Goal: Transaction & Acquisition: Purchase product/service

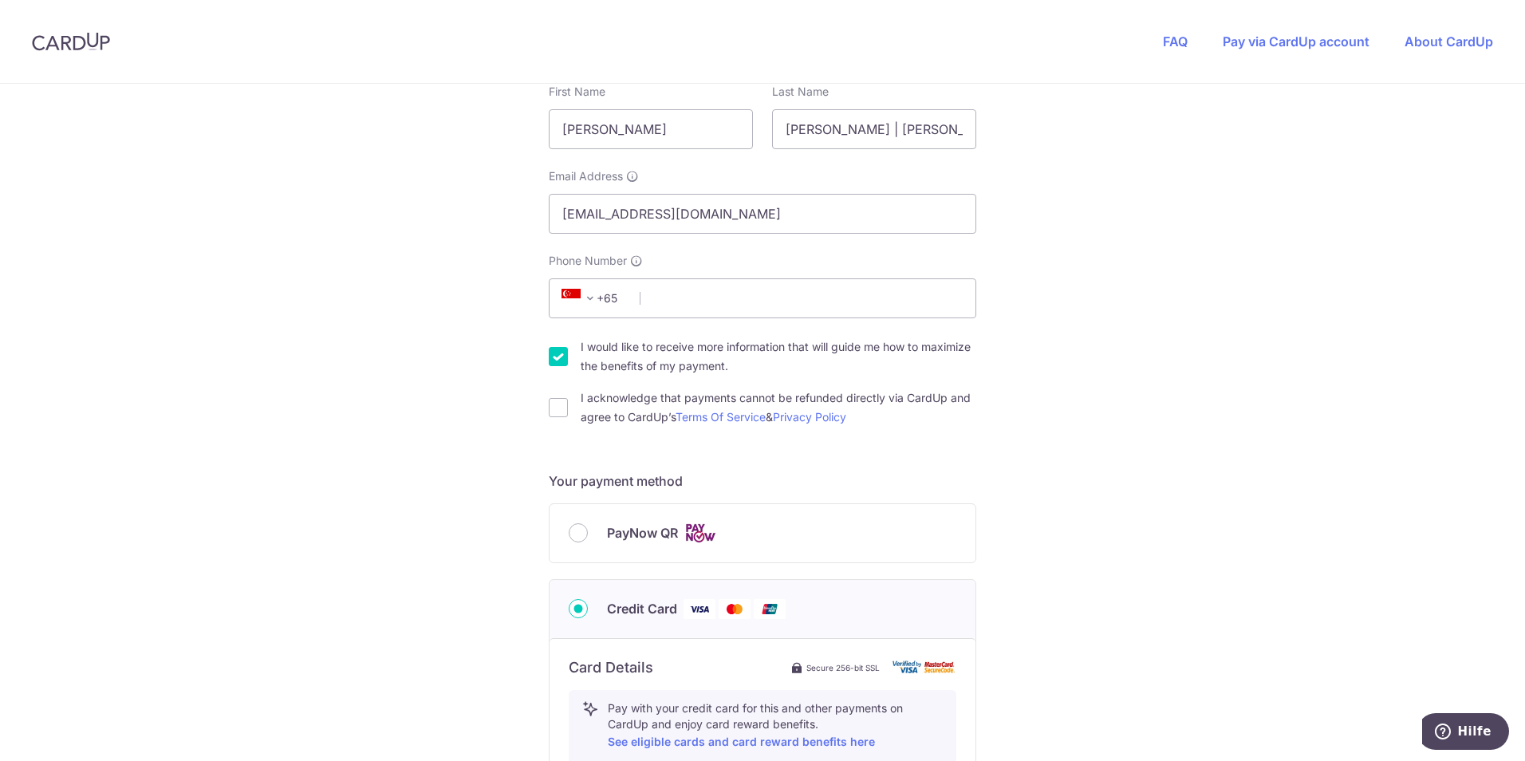
scroll to position [319, 0]
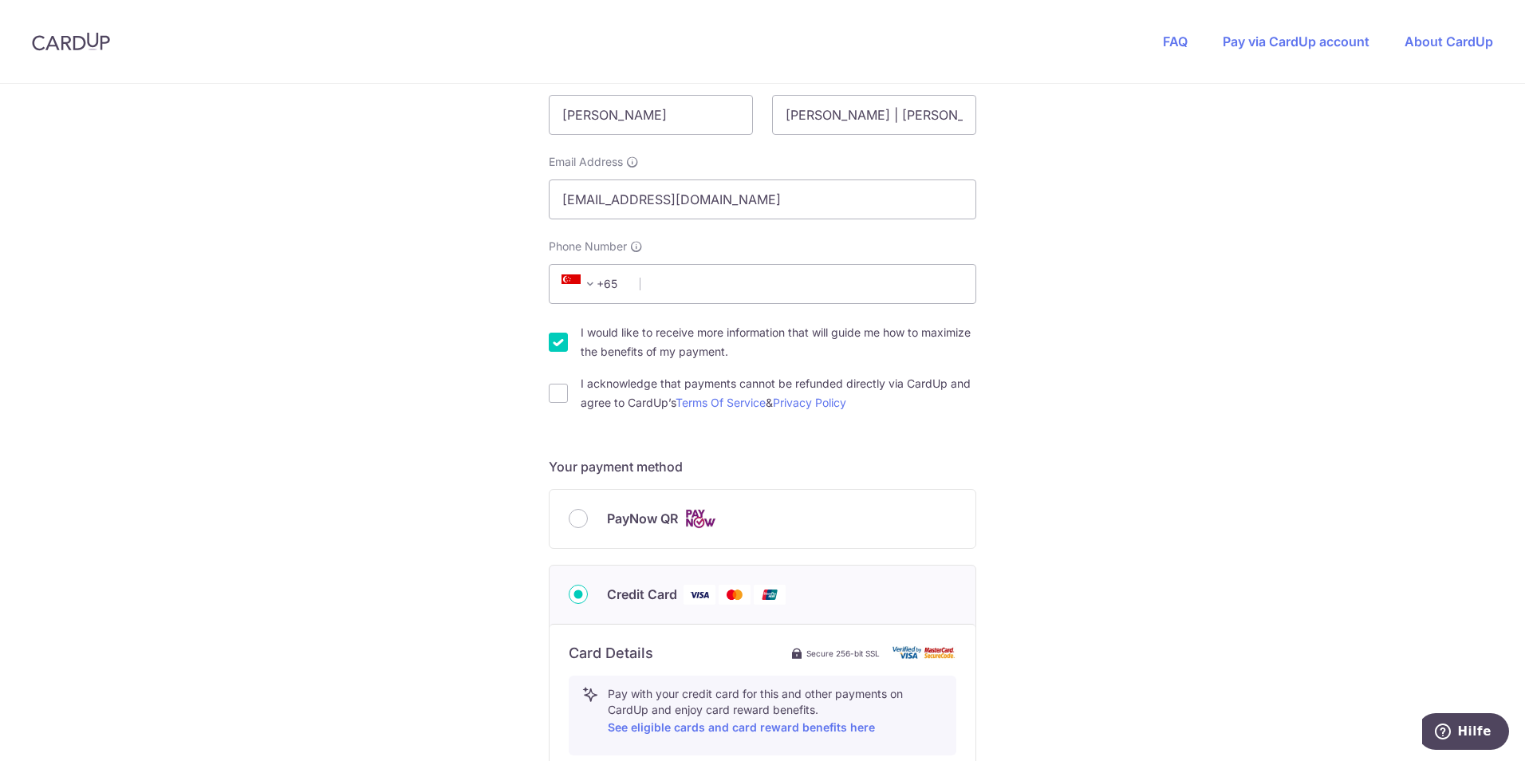
click at [557, 343] on input "I would like to receive more information that will guide me how to maximize the…" at bounding box center [558, 342] width 19 height 19
checkbox input "false"
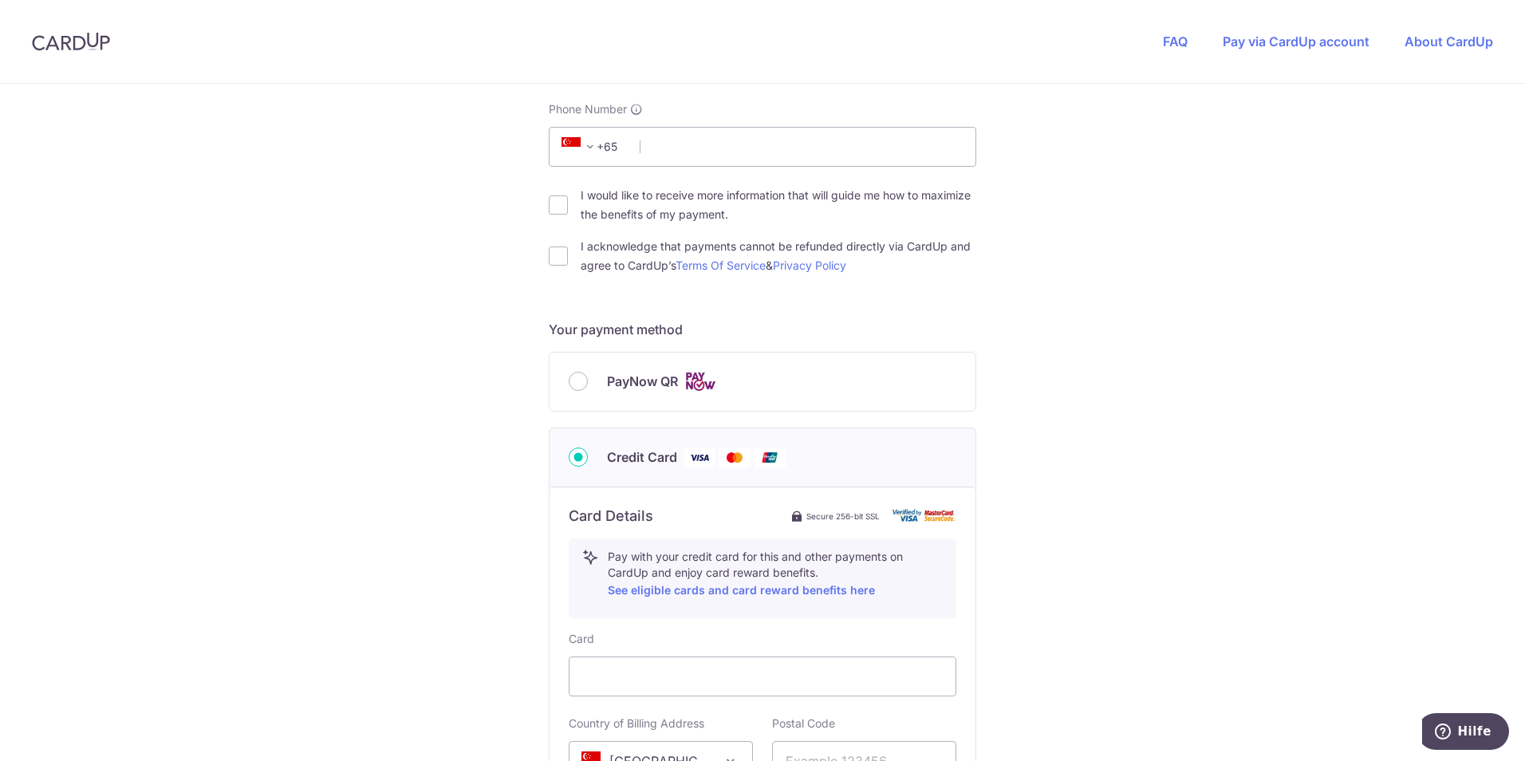
scroll to position [479, 0]
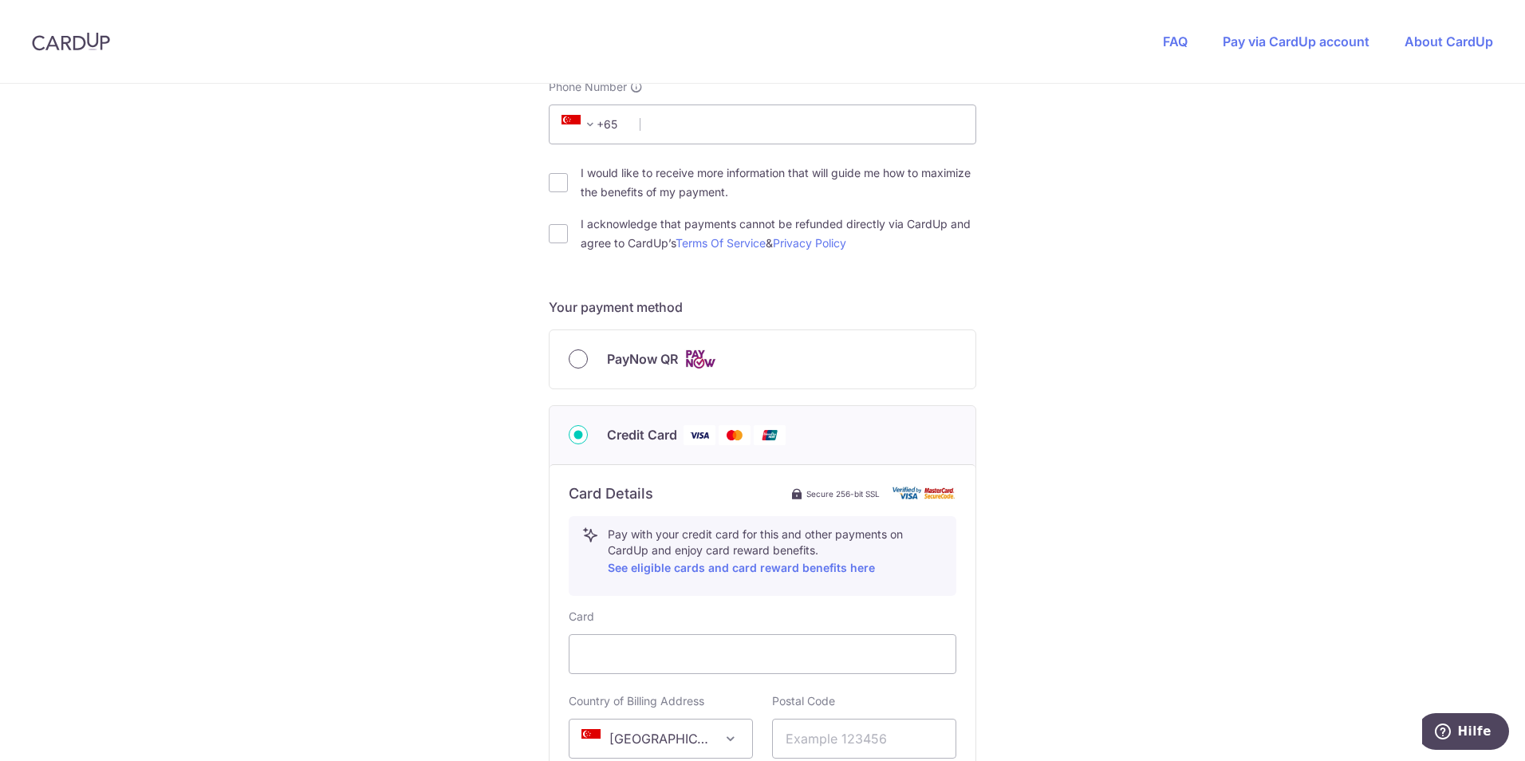
click at [573, 360] on input "PayNow QR" at bounding box center [578, 358] width 19 height 19
radio input "true"
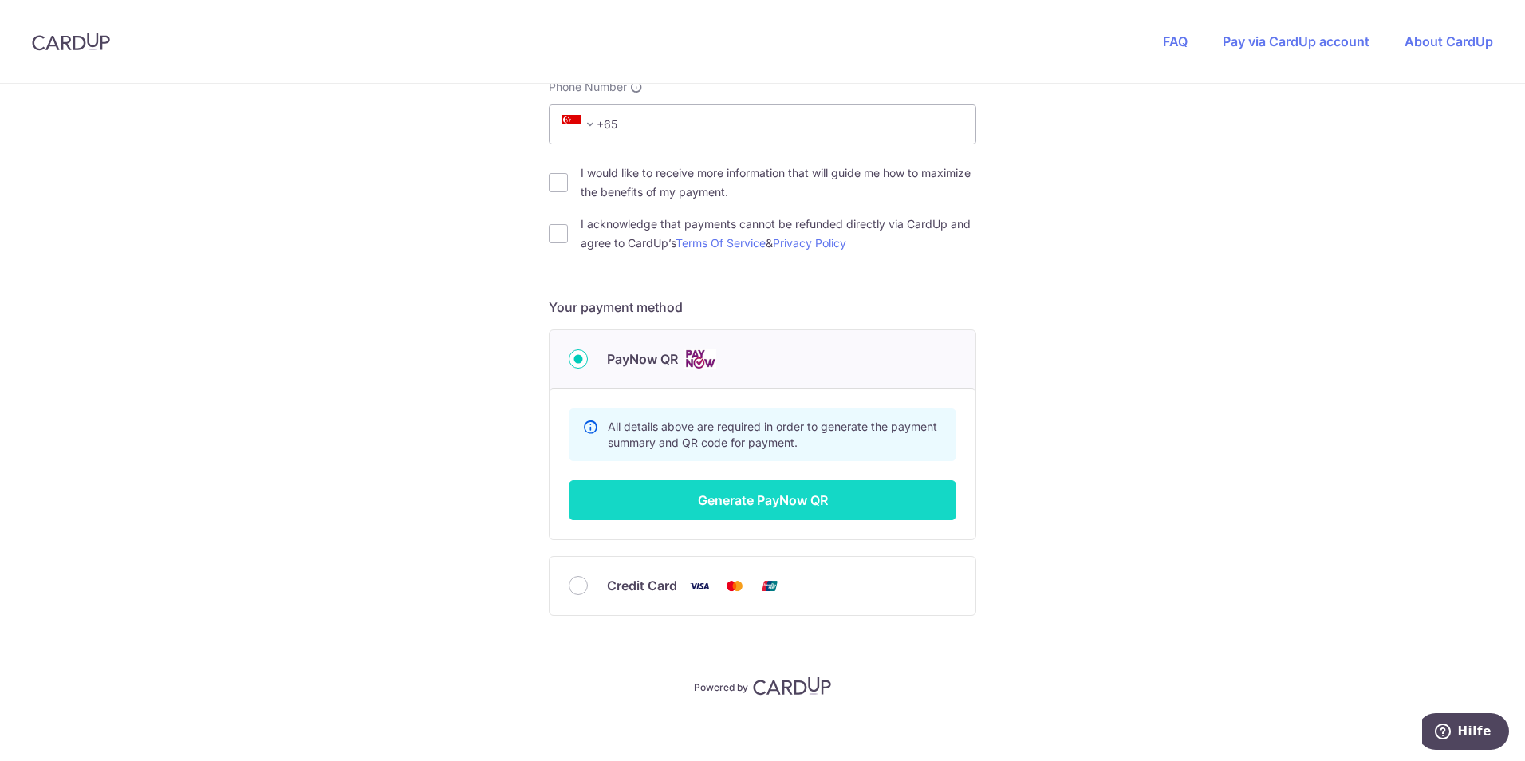
click at [765, 499] on button "Generate PayNow QR" at bounding box center [763, 500] width 388 height 40
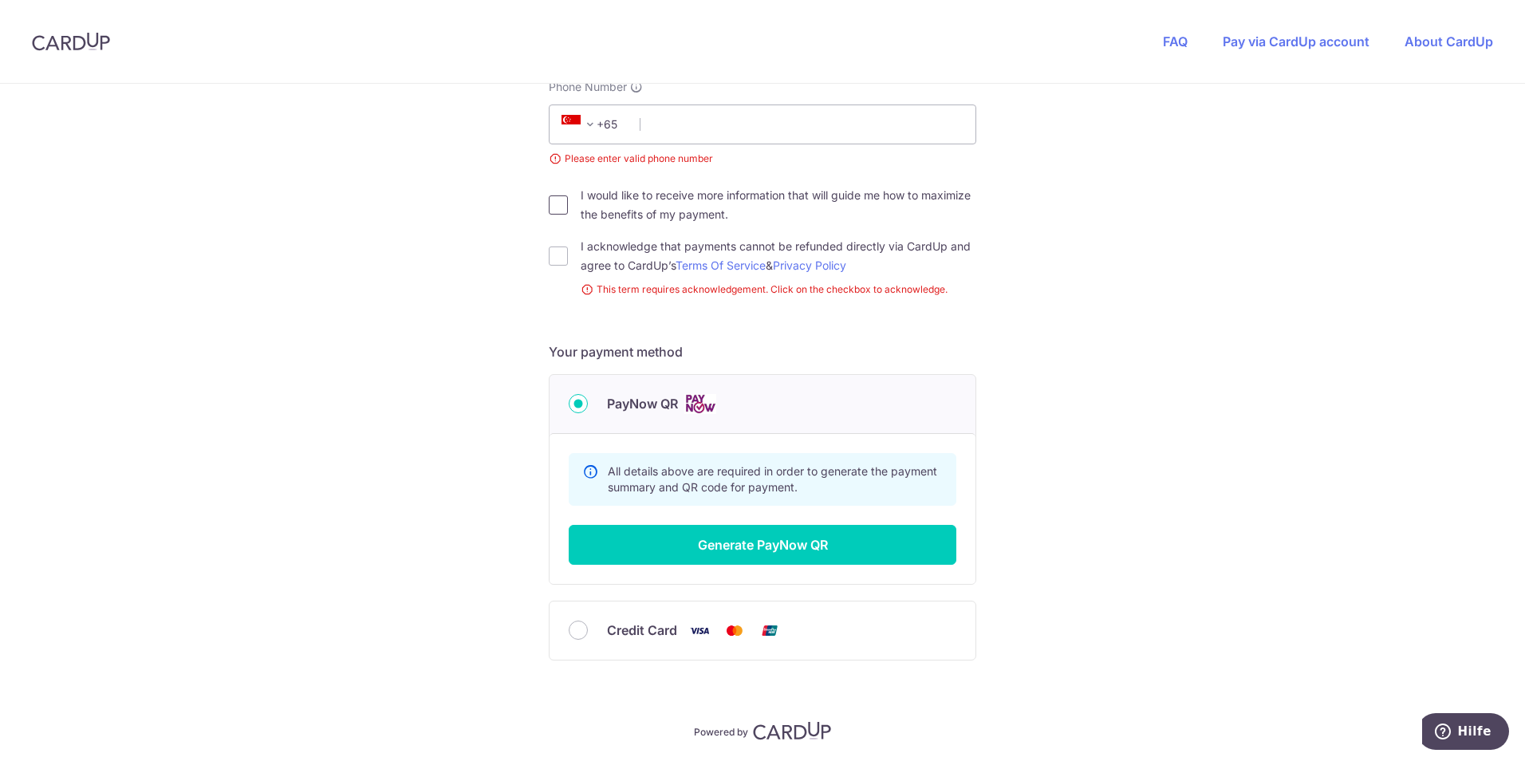
click at [552, 205] on input "I would like to receive more information that will guide me how to maximize the…" at bounding box center [558, 204] width 19 height 19
click at [555, 204] on input "I would like to receive more information that will guide me how to maximize the…" at bounding box center [558, 204] width 19 height 19
checkbox input "false"
click at [549, 251] on input "I acknowledge that payments cannot be refunded directly via CardUp and agree to…" at bounding box center [558, 256] width 19 height 19
checkbox input "true"
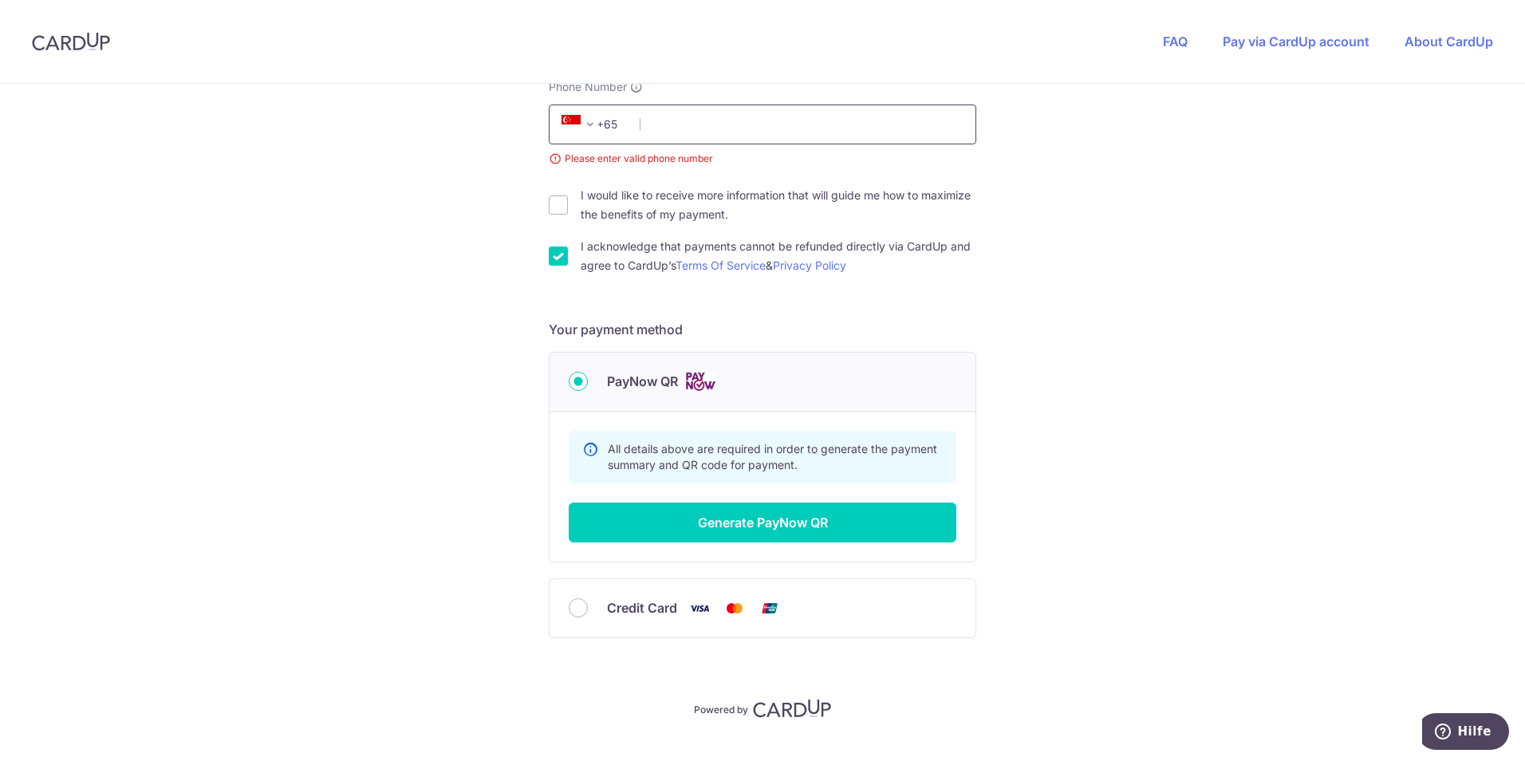
click at [652, 125] on input "Phone Number" at bounding box center [763, 125] width 428 height 40
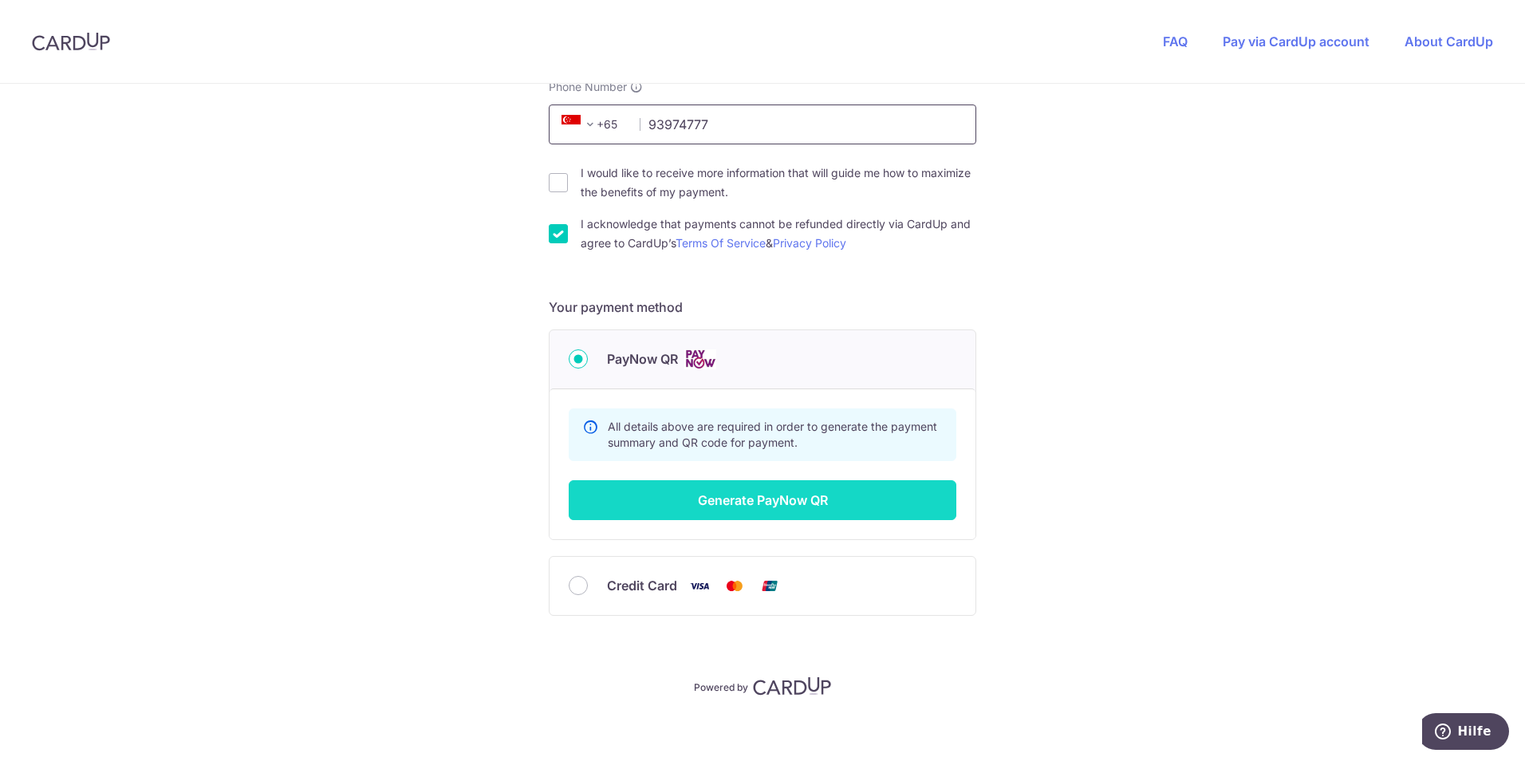
type input "93974777"
click at [731, 499] on button "Generate PayNow QR" at bounding box center [763, 500] width 388 height 40
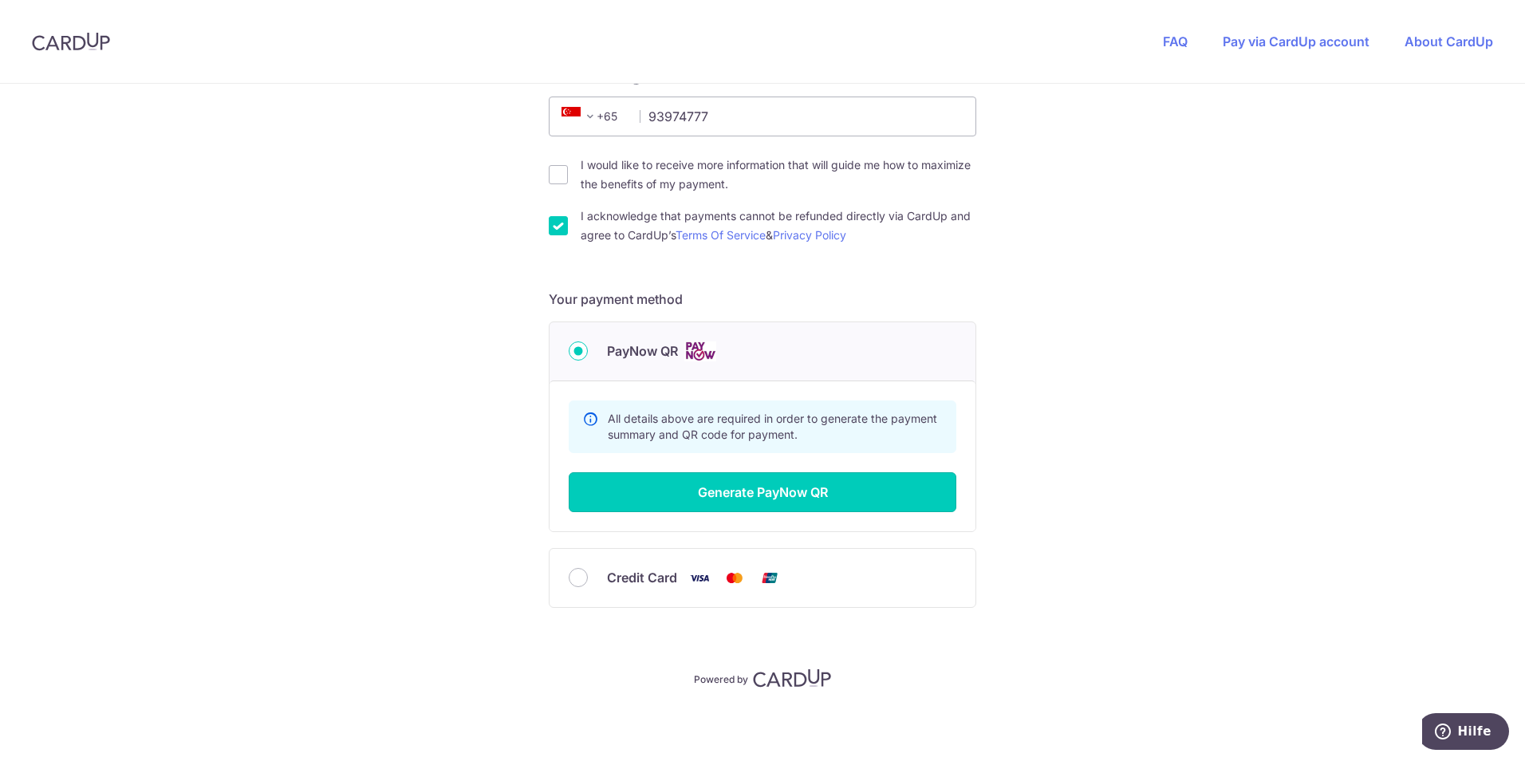
scroll to position [488, 0]
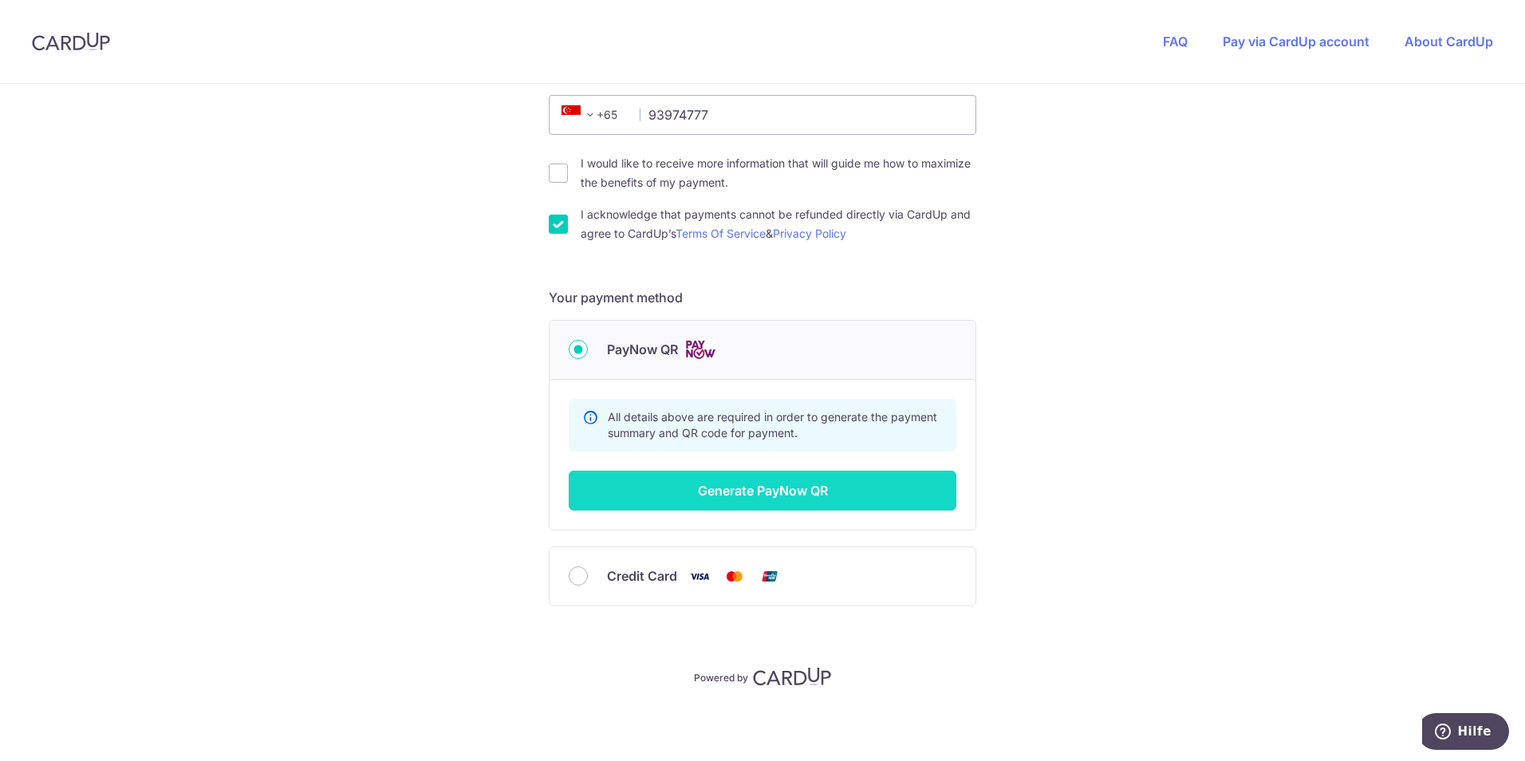
click at [737, 485] on button "Generate PayNow QR" at bounding box center [763, 491] width 388 height 40
click at [739, 489] on button "Generate PayNow QR" at bounding box center [763, 491] width 388 height 40
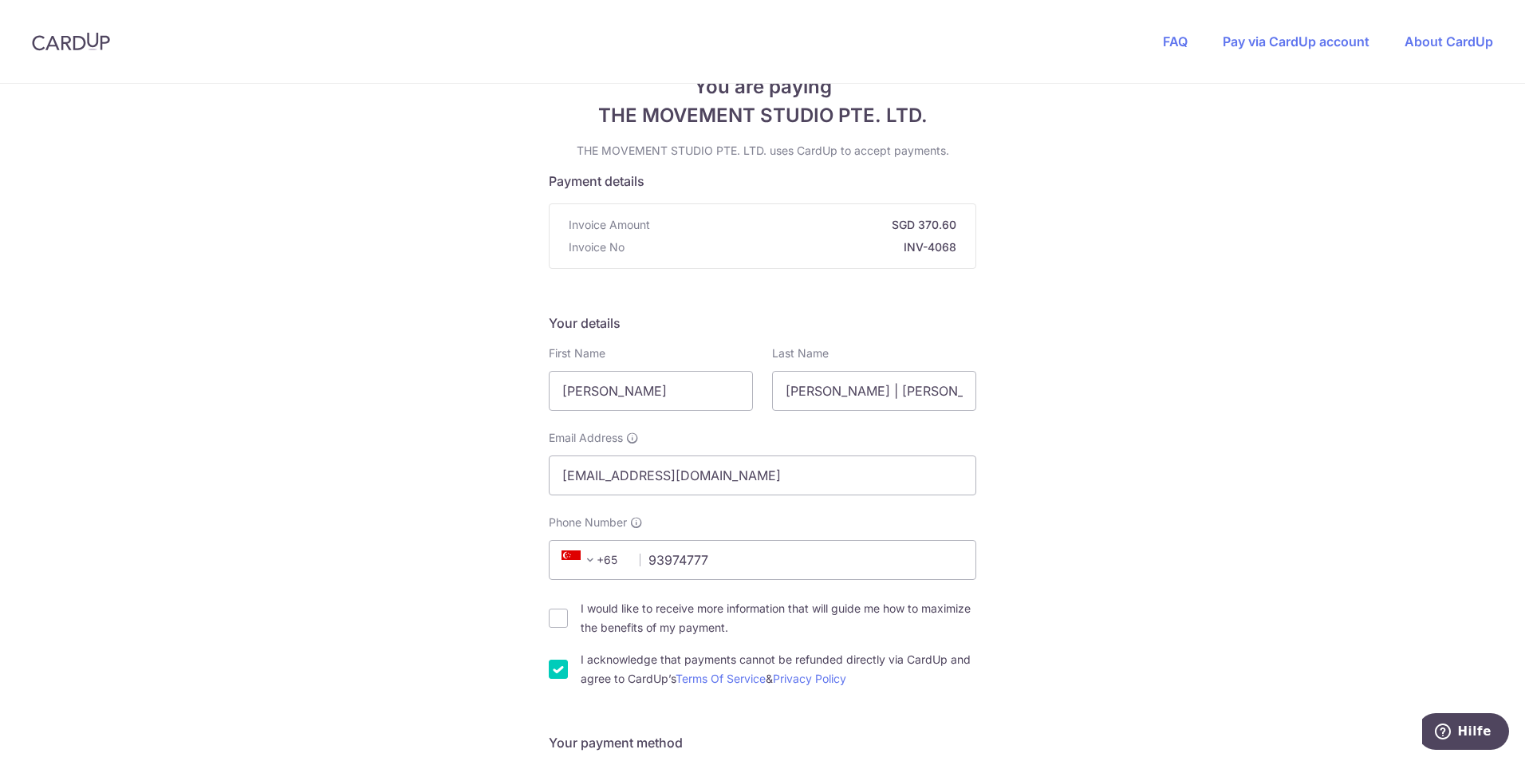
scroll to position [0, 0]
